Goal: Information Seeking & Learning: Learn about a topic

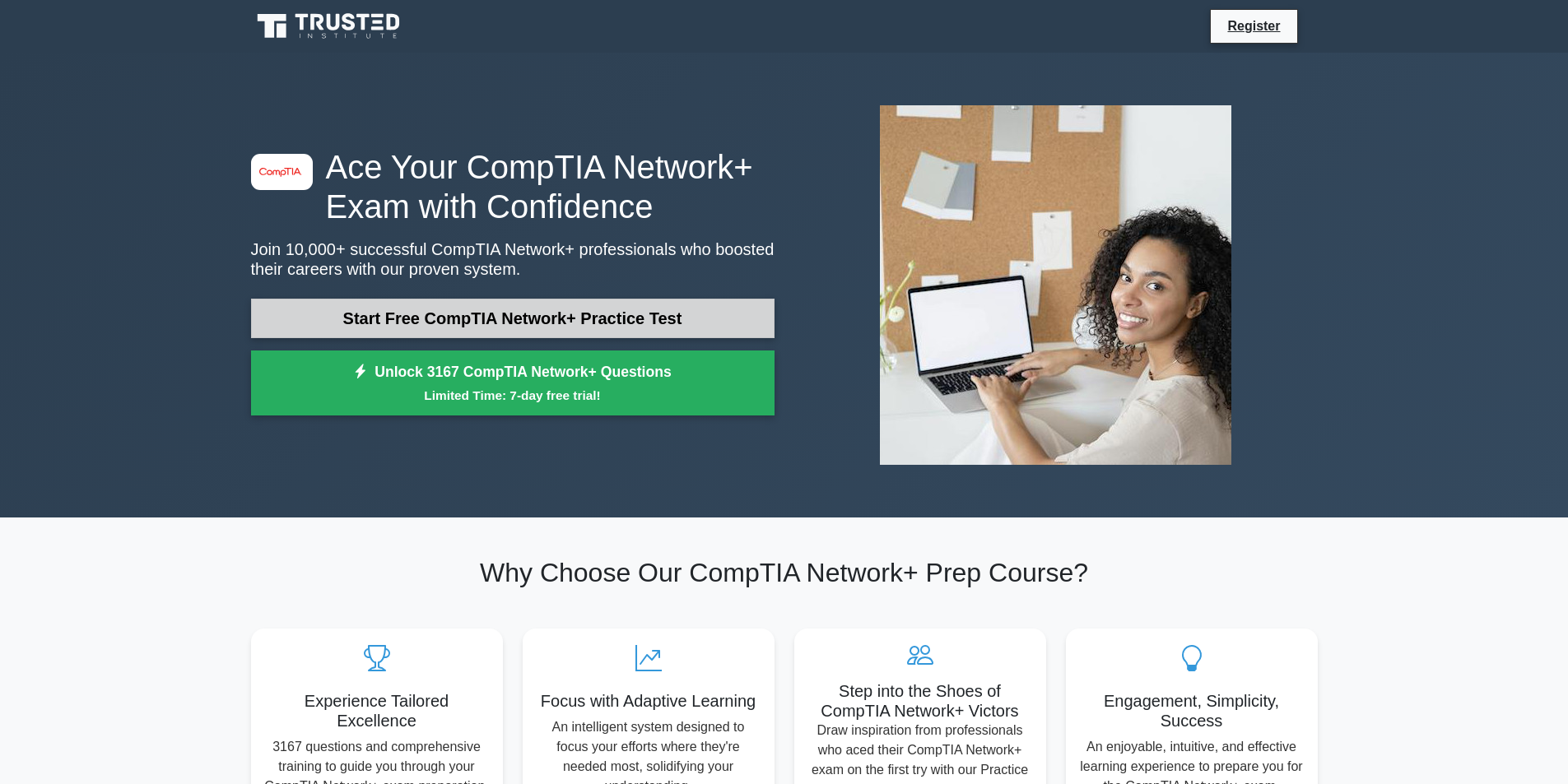
click at [412, 315] on link "Start Free CompTIA Network+ Practice Test" at bounding box center [513, 319] width 524 height 40
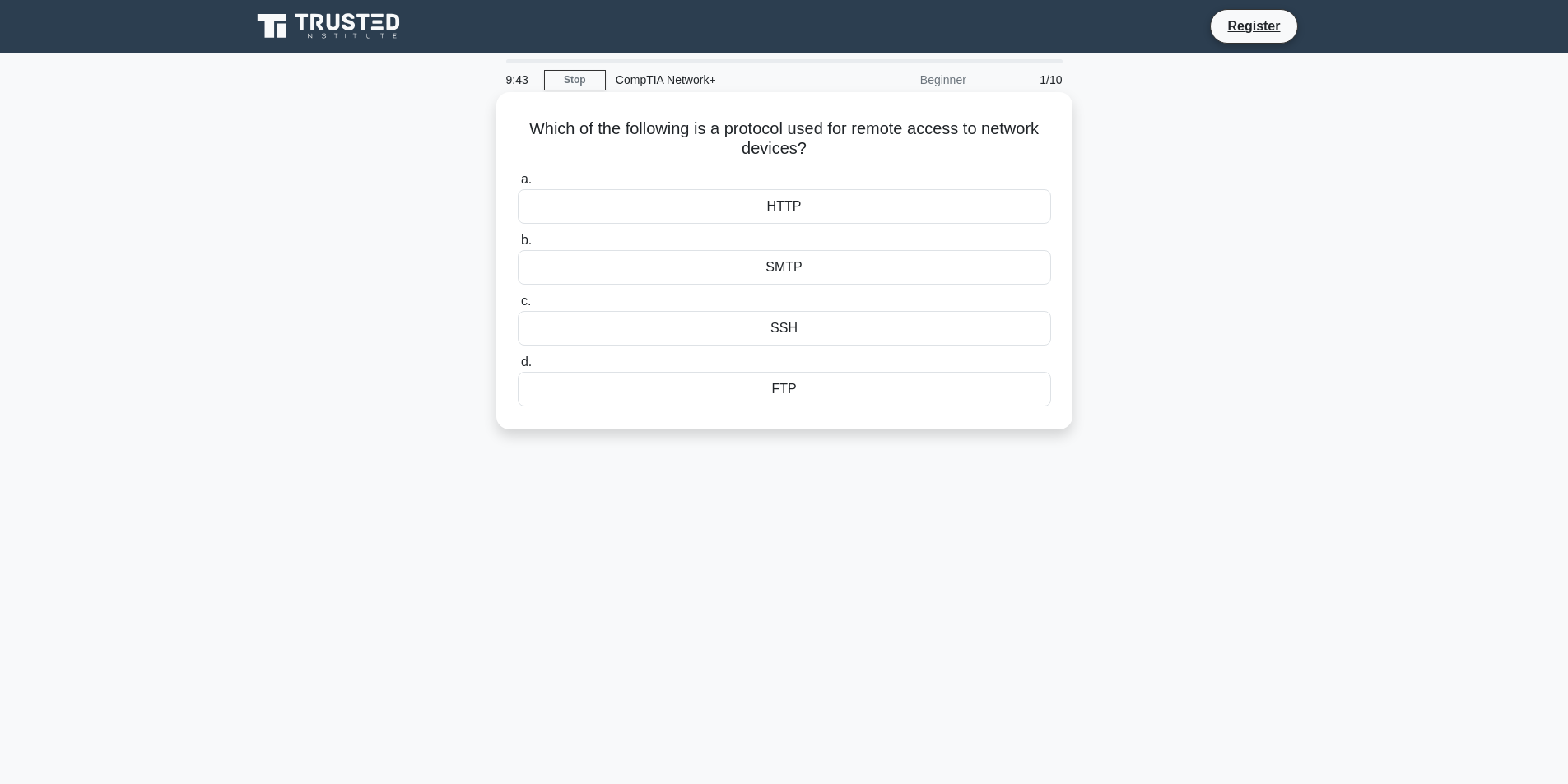
click at [783, 277] on div "SMTP" at bounding box center [784, 267] width 533 height 35
click at [518, 246] on input "b. SMTP" at bounding box center [518, 240] width 0 height 10
click at [807, 269] on div "IP spoofing" at bounding box center [784, 267] width 533 height 35
click at [518, 246] on input "b. IP spoofing" at bounding box center [518, 240] width 0 height 10
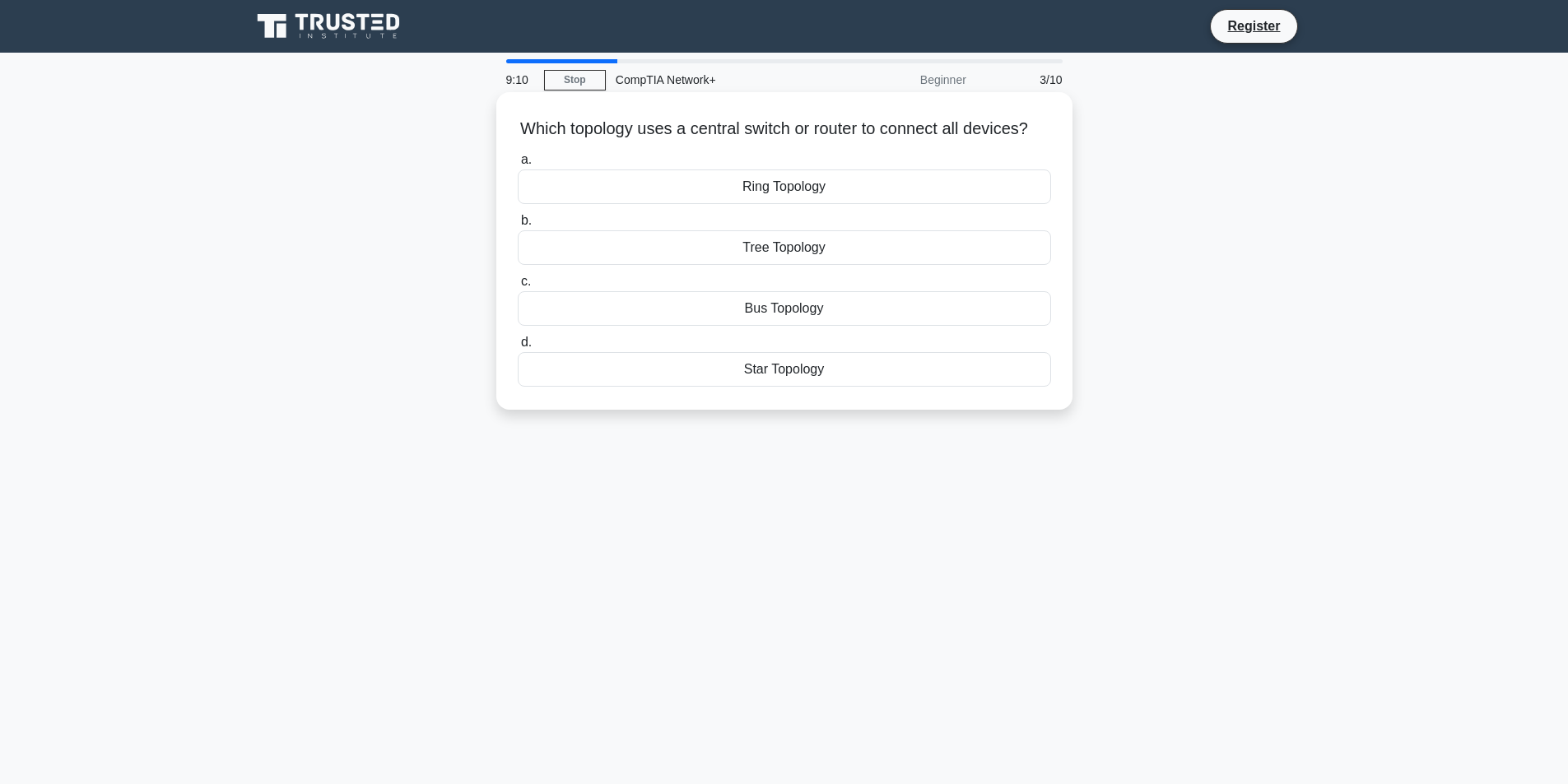
click at [779, 326] on div "Bus Topology" at bounding box center [784, 309] width 533 height 35
click at [518, 287] on input "c. Bus Topology" at bounding box center [518, 282] width 0 height 10
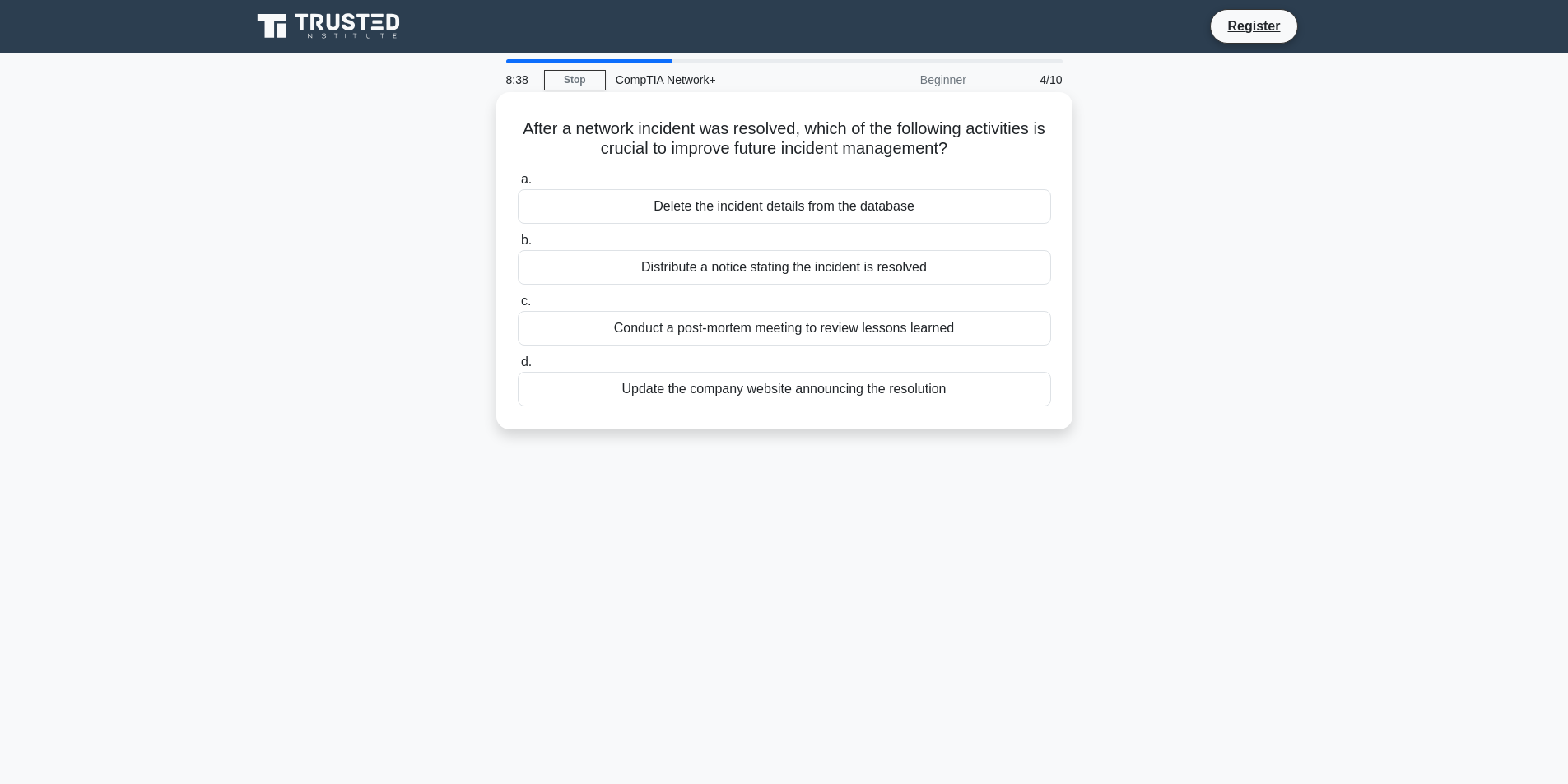
click at [783, 272] on div "Distribute a notice stating the incident is resolved" at bounding box center [784, 267] width 533 height 35
click at [518, 246] on input "b. Distribute a notice stating the incident is resolved" at bounding box center [518, 240] width 0 height 10
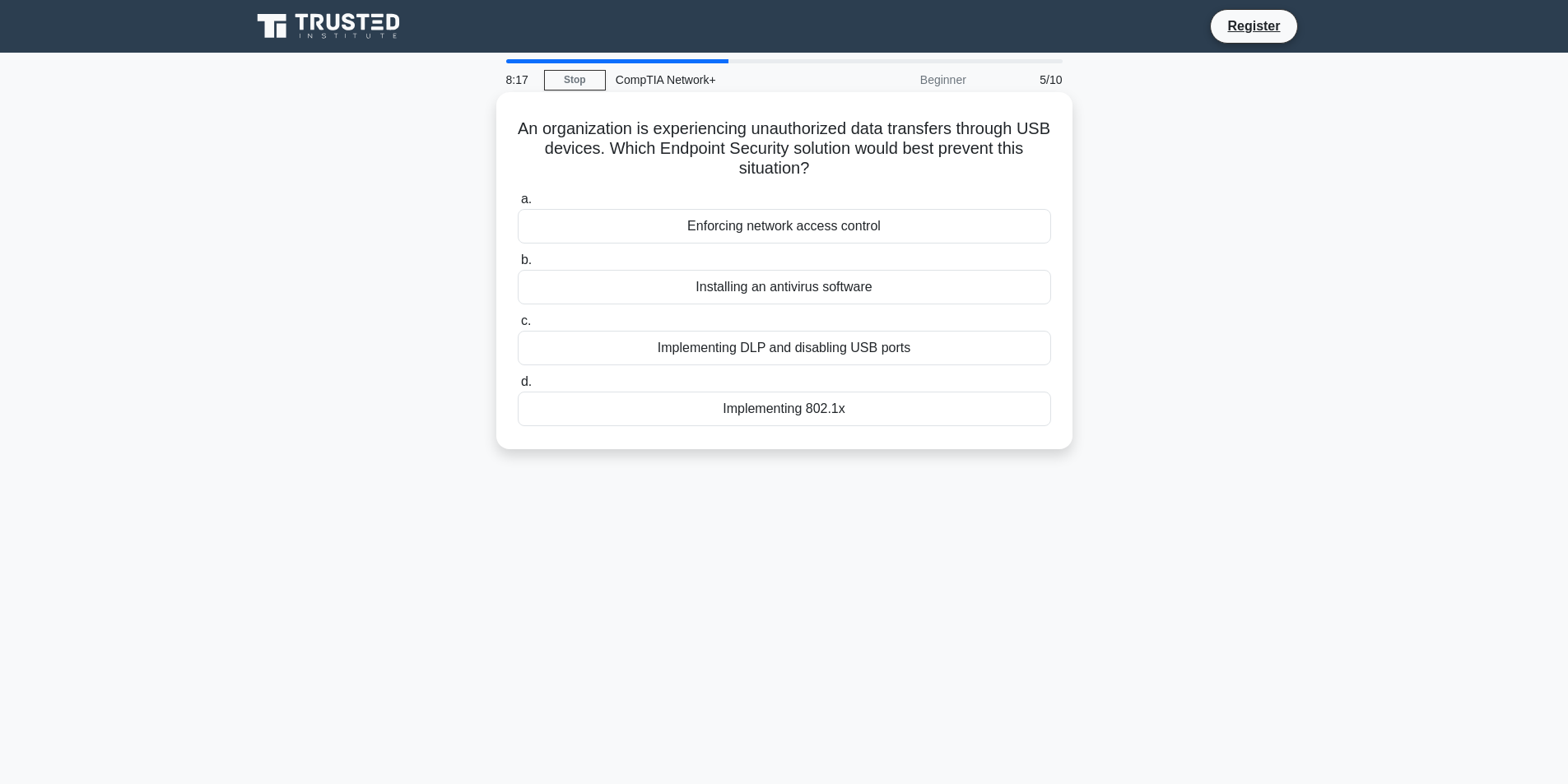
click at [861, 354] on div "Implementing DLP and disabling USB ports" at bounding box center [784, 348] width 533 height 35
click at [518, 327] on input "c. Implementing DLP and disabling USB ports" at bounding box center [518, 322] width 0 height 10
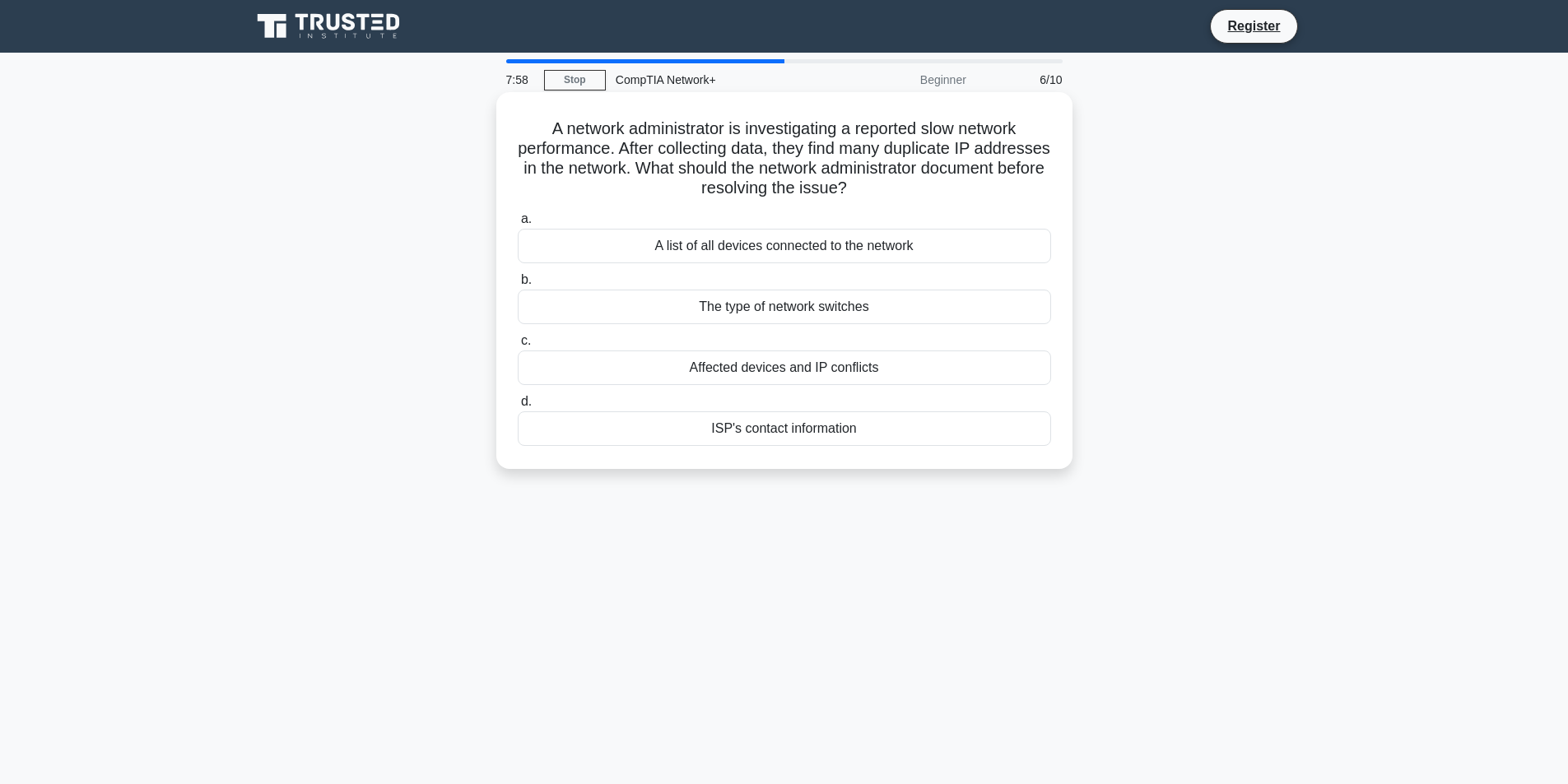
click at [815, 249] on div "A list of all devices connected to the network" at bounding box center [784, 246] width 533 height 35
click at [518, 225] on input "a. A list of all devices connected to the network" at bounding box center [518, 220] width 0 height 10
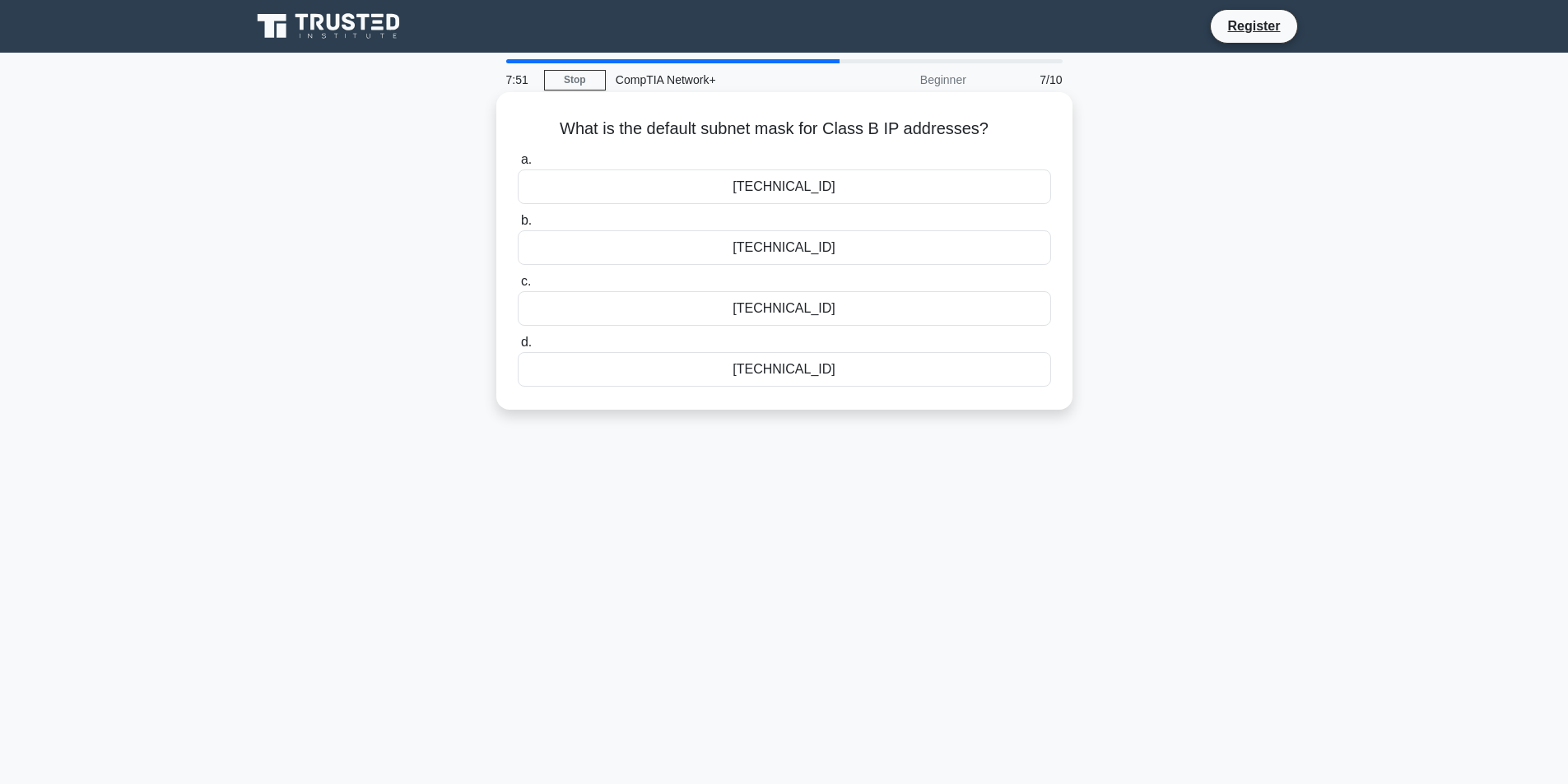
click at [795, 191] on div "255.255.0.0" at bounding box center [784, 187] width 533 height 35
click at [518, 165] on input "a. 255.255.0.0" at bounding box center [518, 160] width 0 height 10
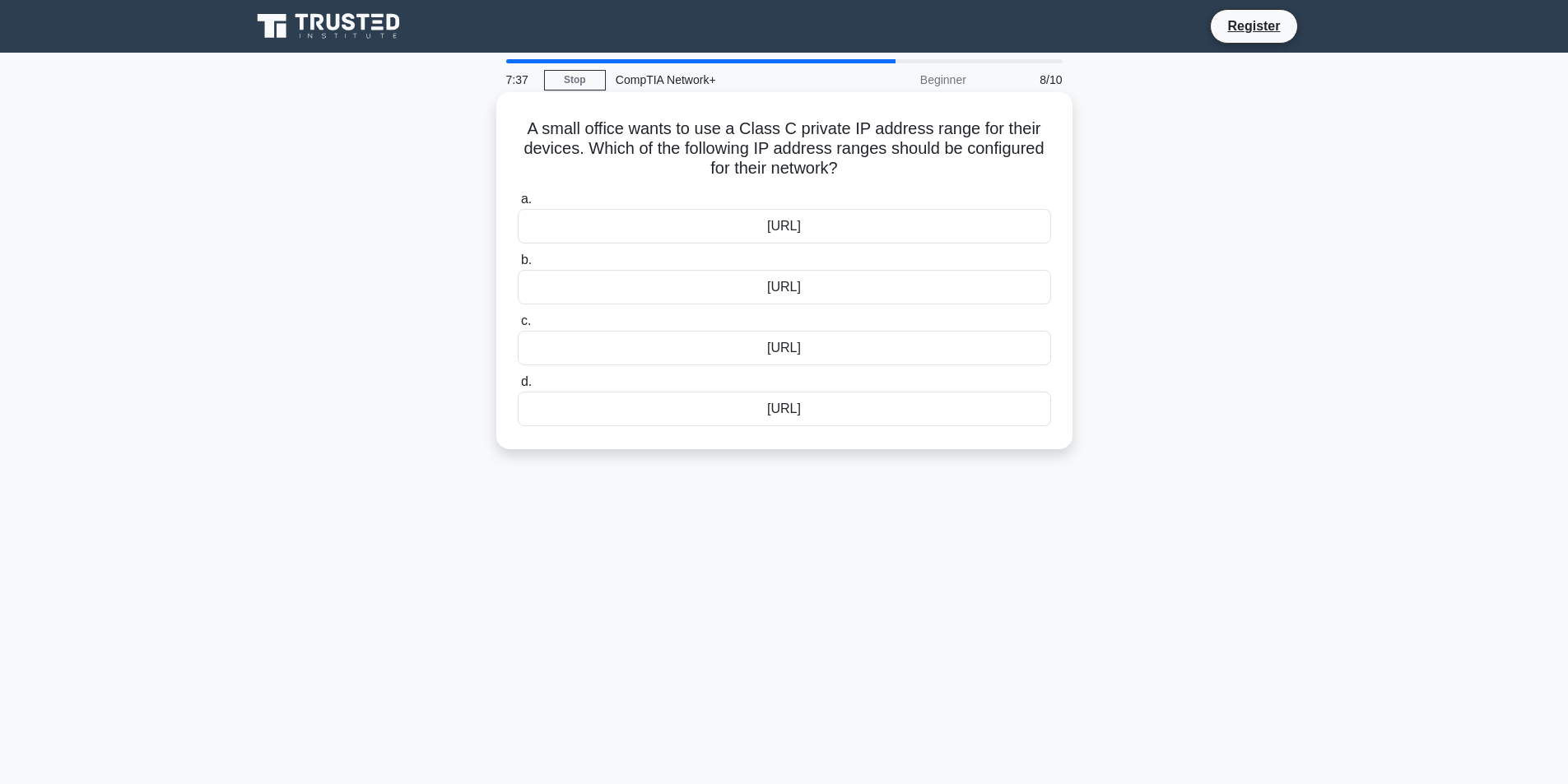
click at [831, 287] on div "192.168.0.0/16" at bounding box center [784, 287] width 533 height 35
click at [518, 266] on input "b. 192.168.0.0/16" at bounding box center [518, 260] width 0 height 10
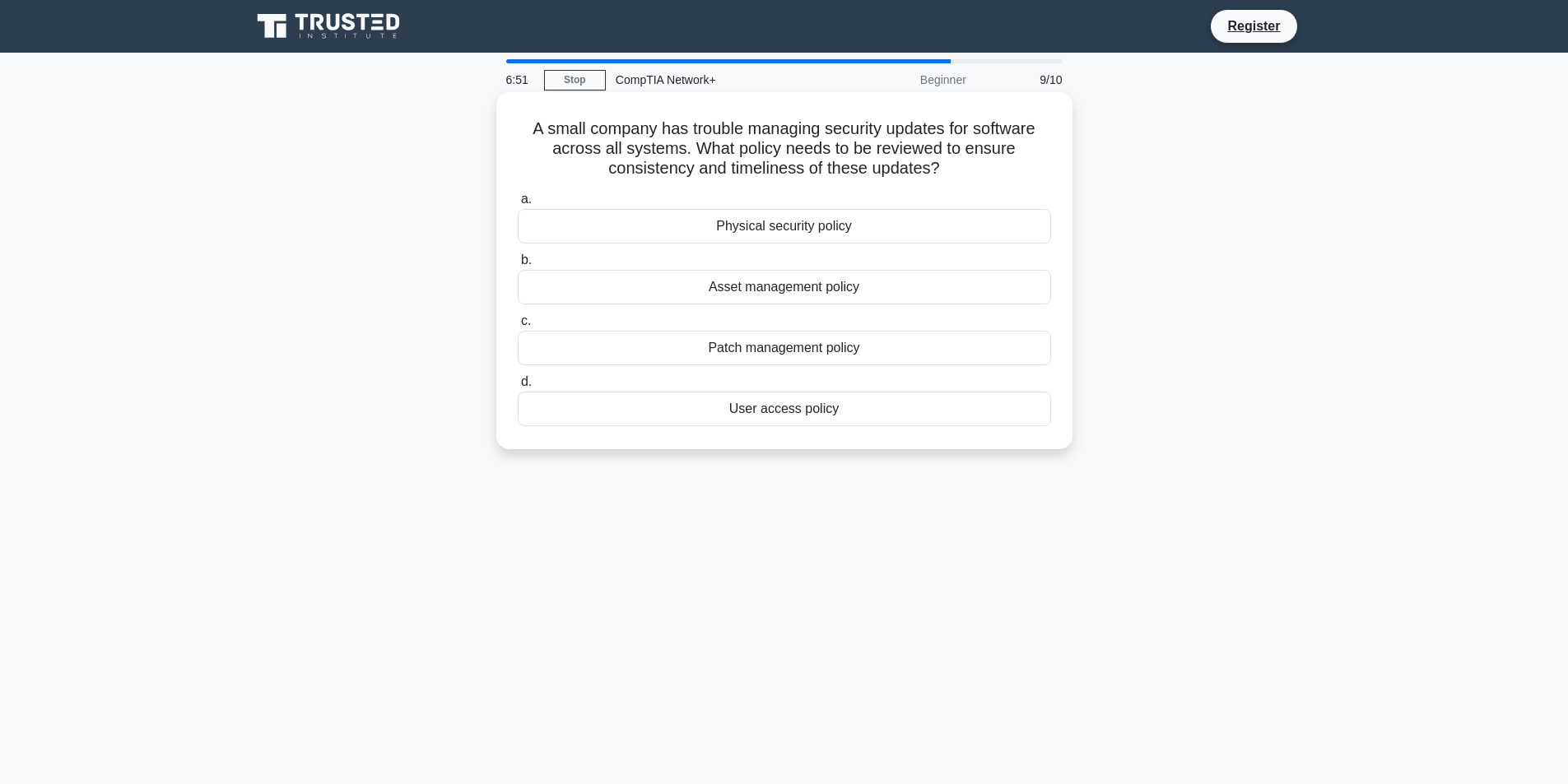
click at [796, 288] on div "Asset management policy" at bounding box center [784, 287] width 533 height 35
click at [518, 266] on input "b. Asset management policy" at bounding box center [518, 260] width 0 height 10
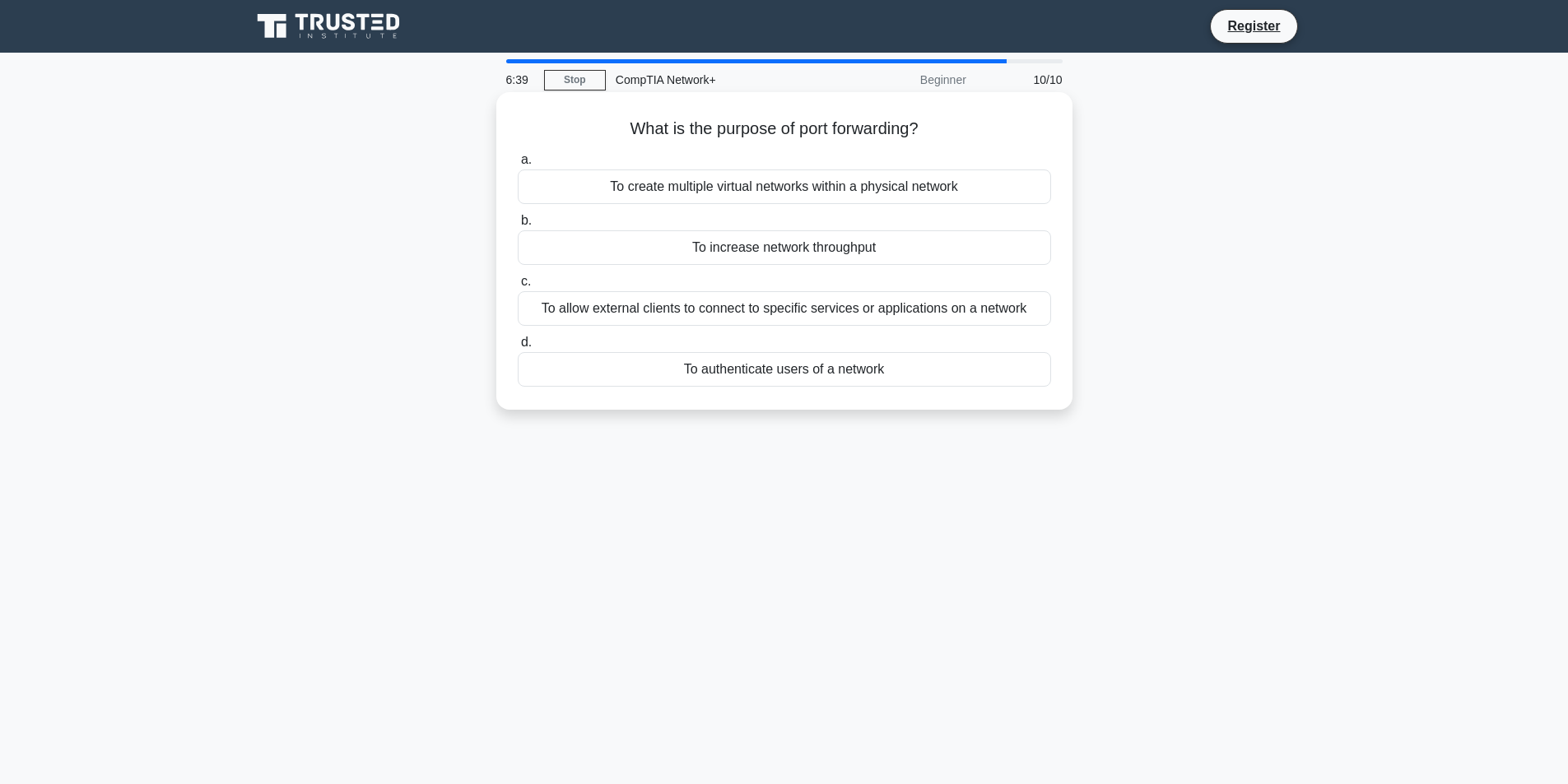
click at [854, 318] on div "To allow external clients to connect to specific services or applications on a …" at bounding box center [784, 309] width 533 height 35
click at [518, 287] on input "c. To allow external clients to connect to specific services or applications on…" at bounding box center [518, 282] width 0 height 10
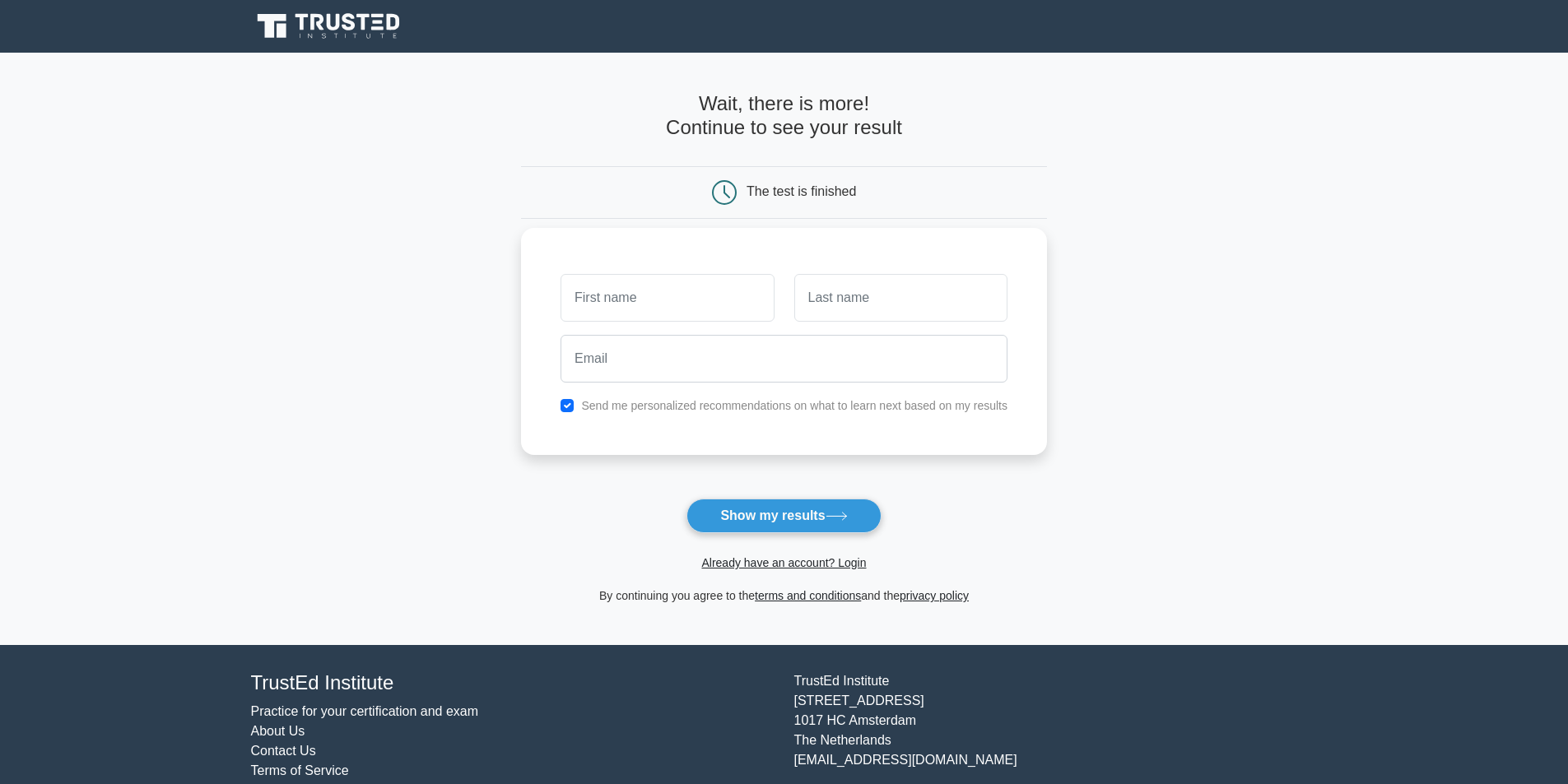
click at [668, 308] on input "text" at bounding box center [666, 297] width 214 height 48
type input "[PERSON_NAME]"
click at [838, 308] on input "text" at bounding box center [901, 297] width 214 height 48
type input "sukhlall"
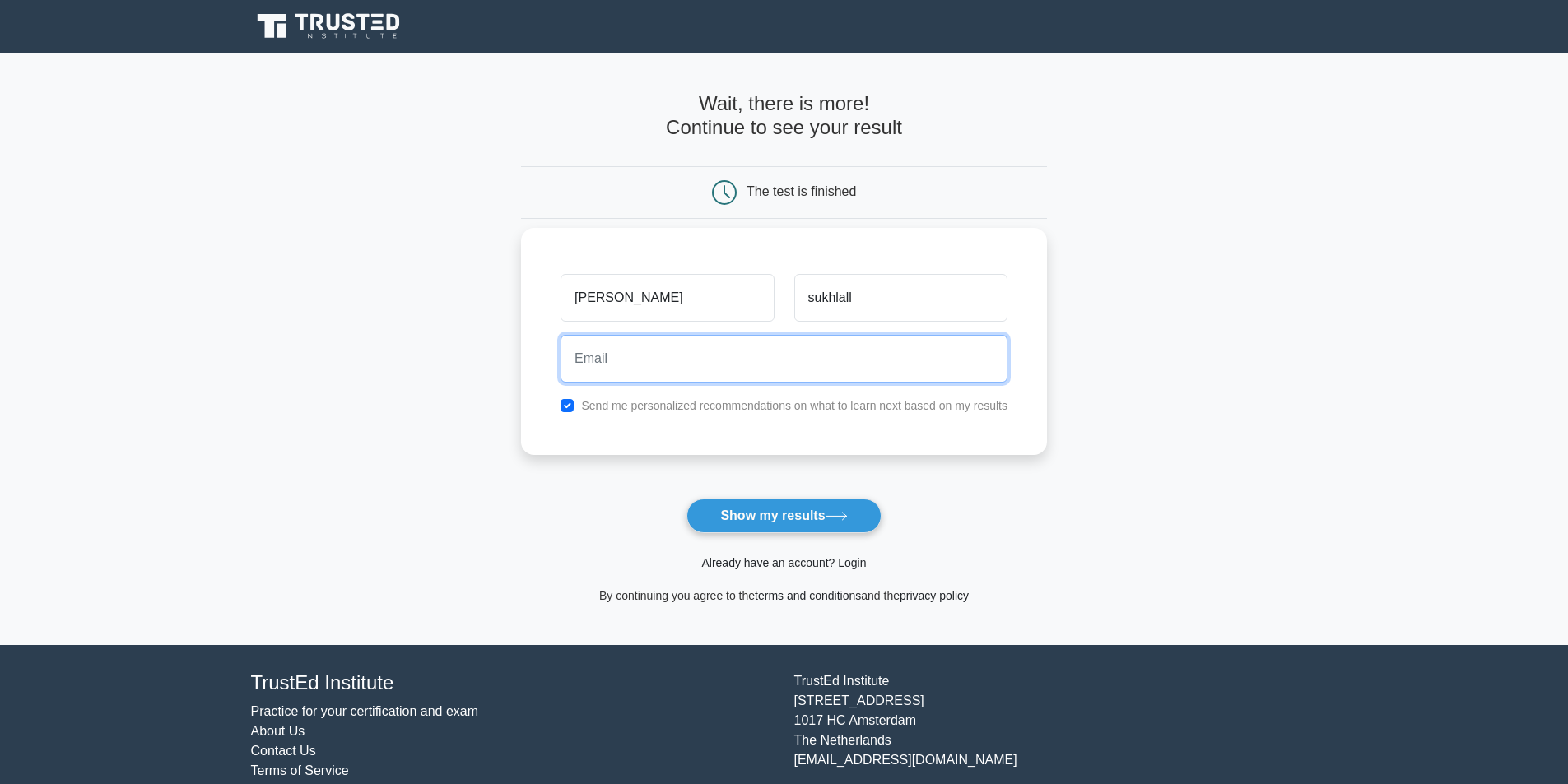
click at [748, 370] on input "email" at bounding box center [783, 359] width 447 height 48
type input "sukhlallerick@gmail.com"
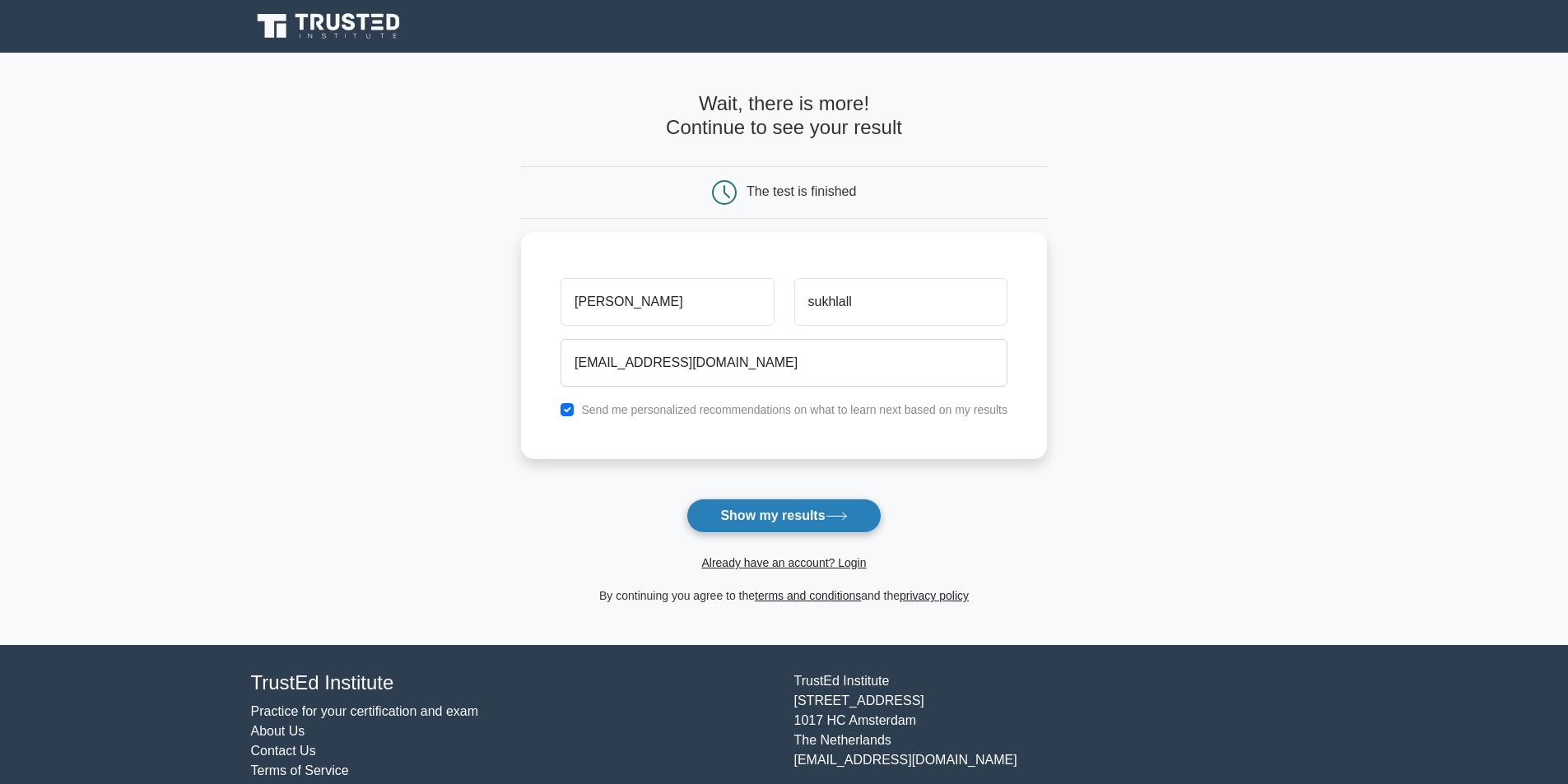
click at [784, 522] on button "Show my results" at bounding box center [783, 516] width 194 height 35
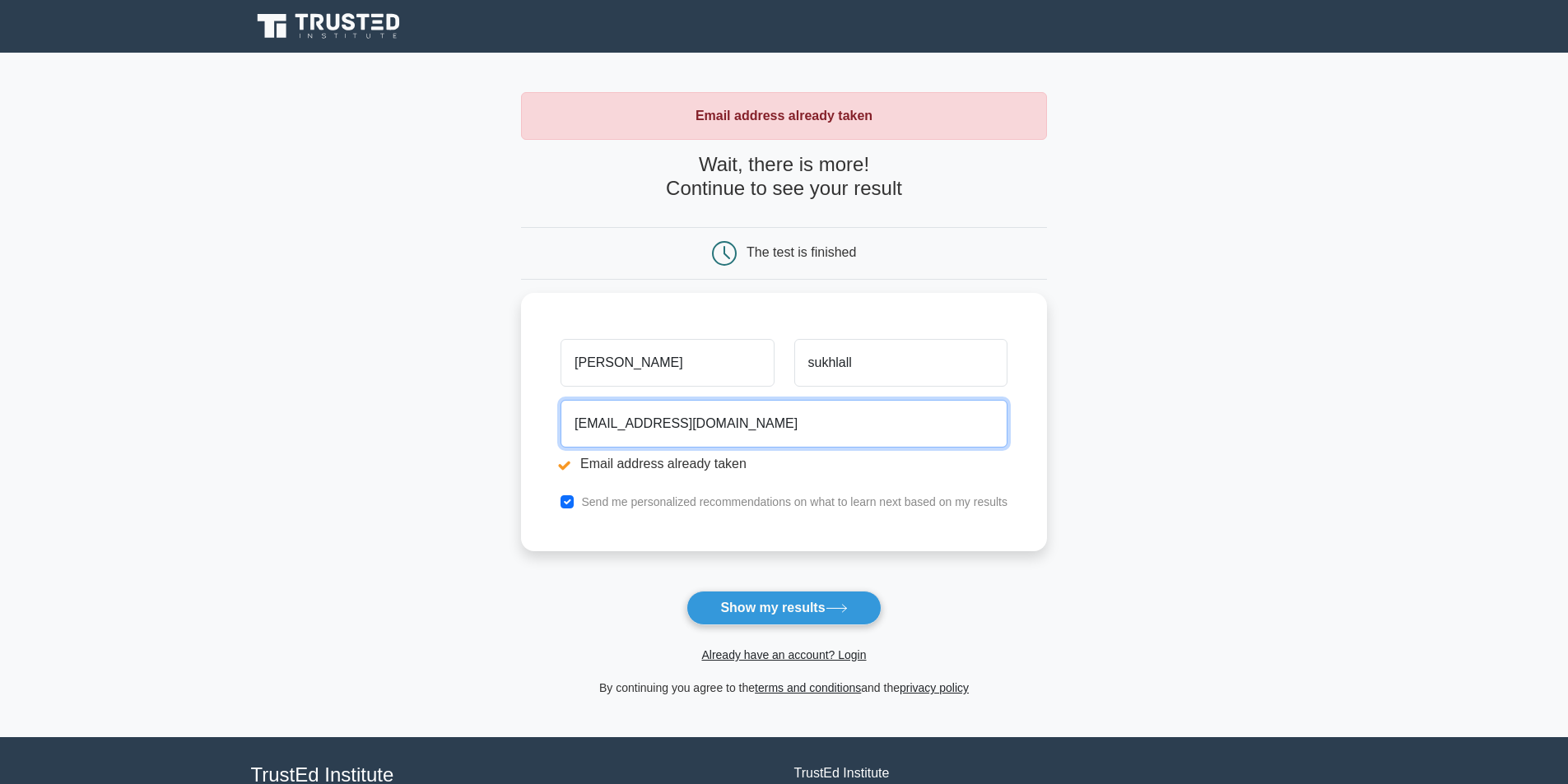
drag, startPoint x: 755, startPoint y: 421, endPoint x: 455, endPoint y: 436, distance: 300.4
click at [455, 436] on main "Email address already taken Wait, there is more! Continue to see your result Th…" at bounding box center [784, 395] width 1568 height 685
click at [739, 426] on input "[EMAIL_ADDRESS][DOMAIN_NAME]" at bounding box center [783, 419] width 447 height 48
click at [739, 425] on input "[EMAIL_ADDRESS][DOMAIN_NAME]" at bounding box center [783, 419] width 447 height 48
type input "s"
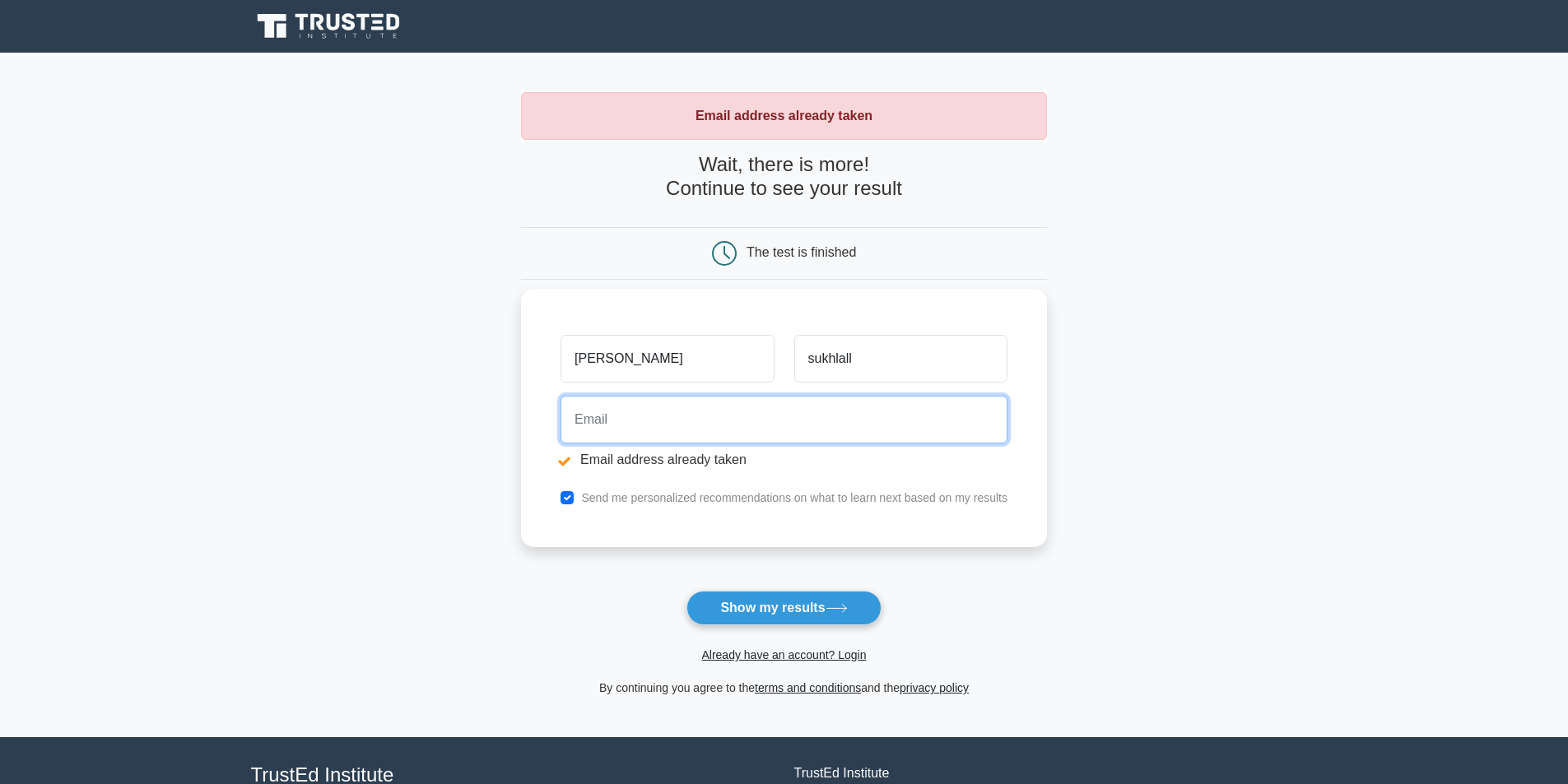
click at [596, 420] on input "email" at bounding box center [783, 419] width 447 height 48
type input "ericksukhlall2000@gmail.com"
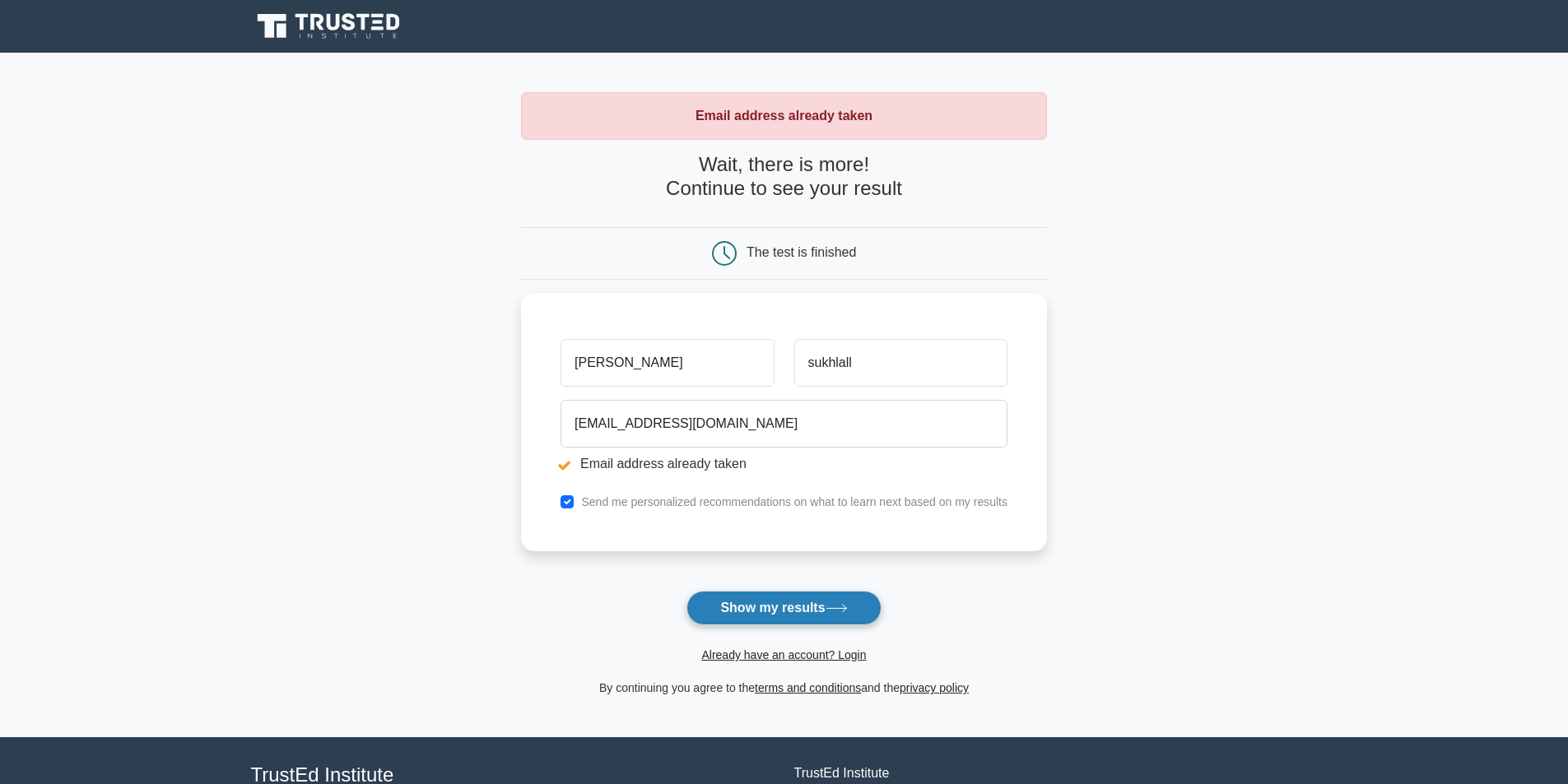
click at [794, 608] on button "Show my results" at bounding box center [783, 609] width 194 height 35
